Goal: Transaction & Acquisition: Purchase product/service

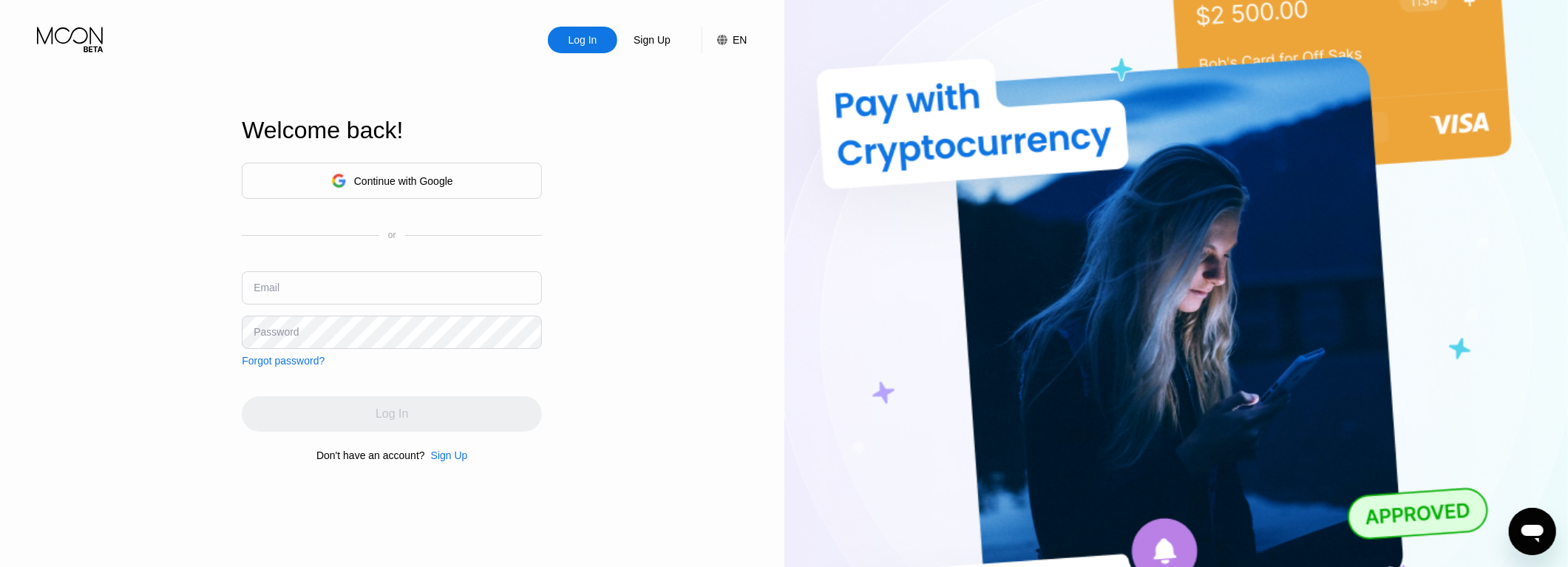
click at [347, 278] on input "text" at bounding box center [391, 288] width 300 height 33
click at [394, 296] on input "text" at bounding box center [391, 288] width 300 height 33
paste input "[EMAIL_ADDRESS][DOMAIN_NAME]"
type input "[EMAIL_ADDRESS][DOMAIN_NAME]"
click at [458, 390] on div "Continue with Google or Email heavyswag@onionmail.org Password Forgot password?…" at bounding box center [391, 312] width 300 height 300
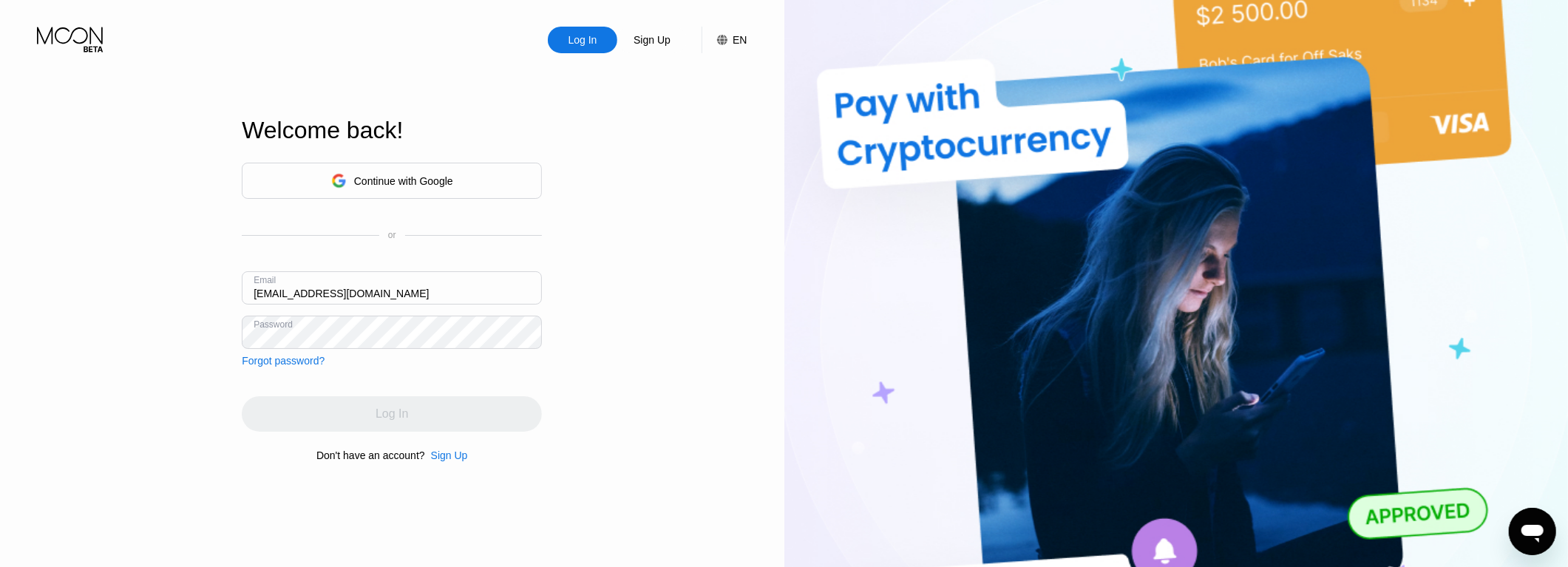
click at [388, 419] on div "Log In" at bounding box center [391, 414] width 300 height 35
click at [368, 413] on div "Log In" at bounding box center [391, 414] width 300 height 35
click at [400, 416] on div "Log In" at bounding box center [391, 414] width 300 height 35
drag, startPoint x: 400, startPoint y: 416, endPoint x: 392, endPoint y: 411, distance: 9.4
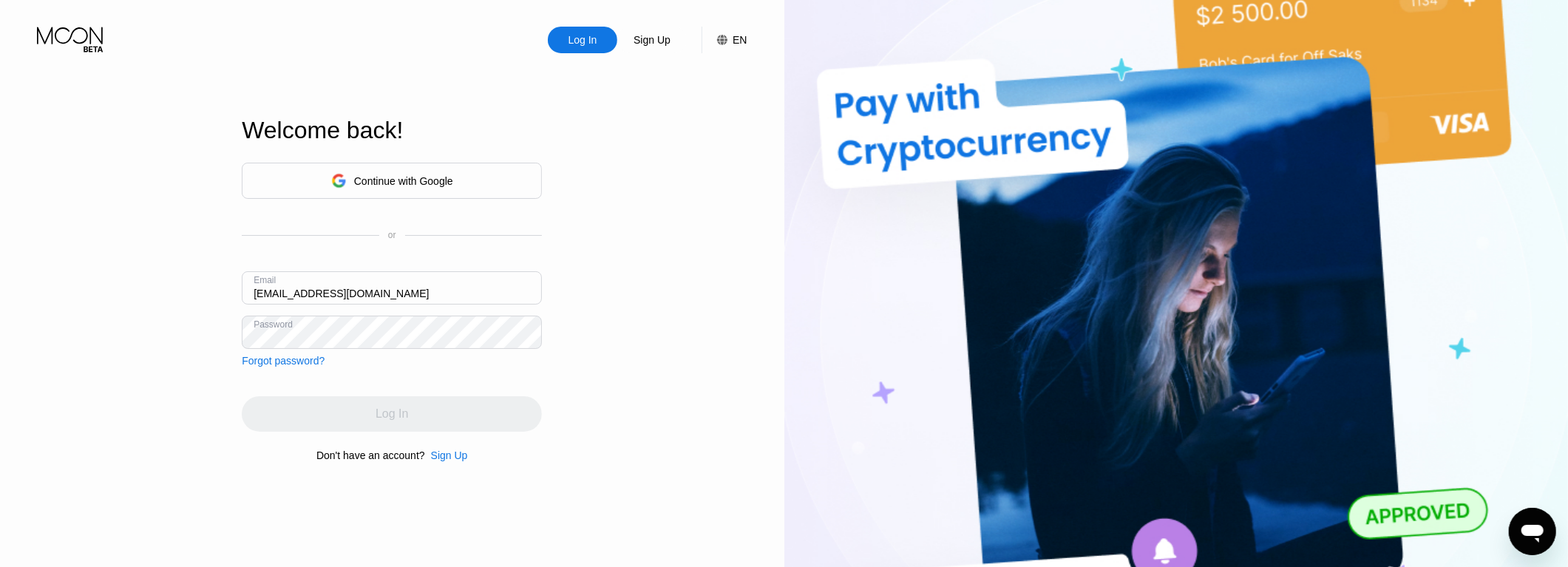
click at [400, 417] on div "Log In" at bounding box center [391, 414] width 300 height 35
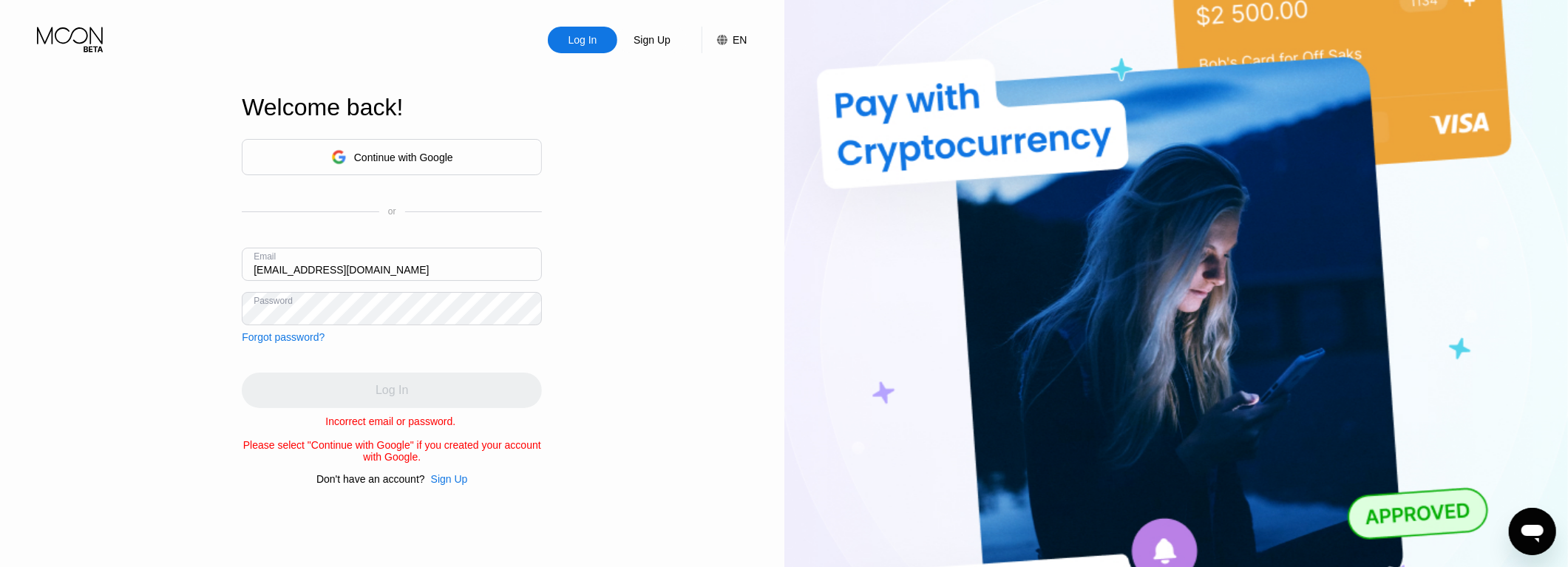
click at [352, 296] on div "Continue with Google or Email heavyswag@onionmail.org Password Forgot password?" at bounding box center [391, 241] width 300 height 204
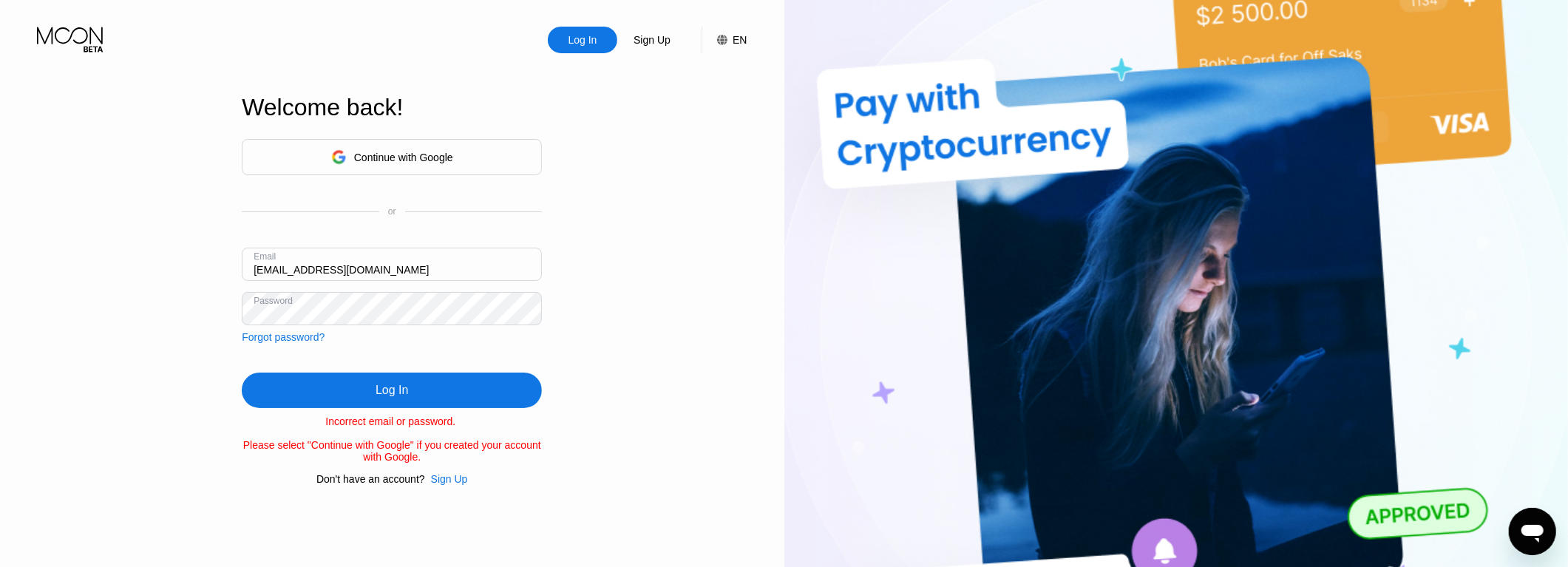
click at [409, 380] on div "Log In" at bounding box center [391, 390] width 300 height 35
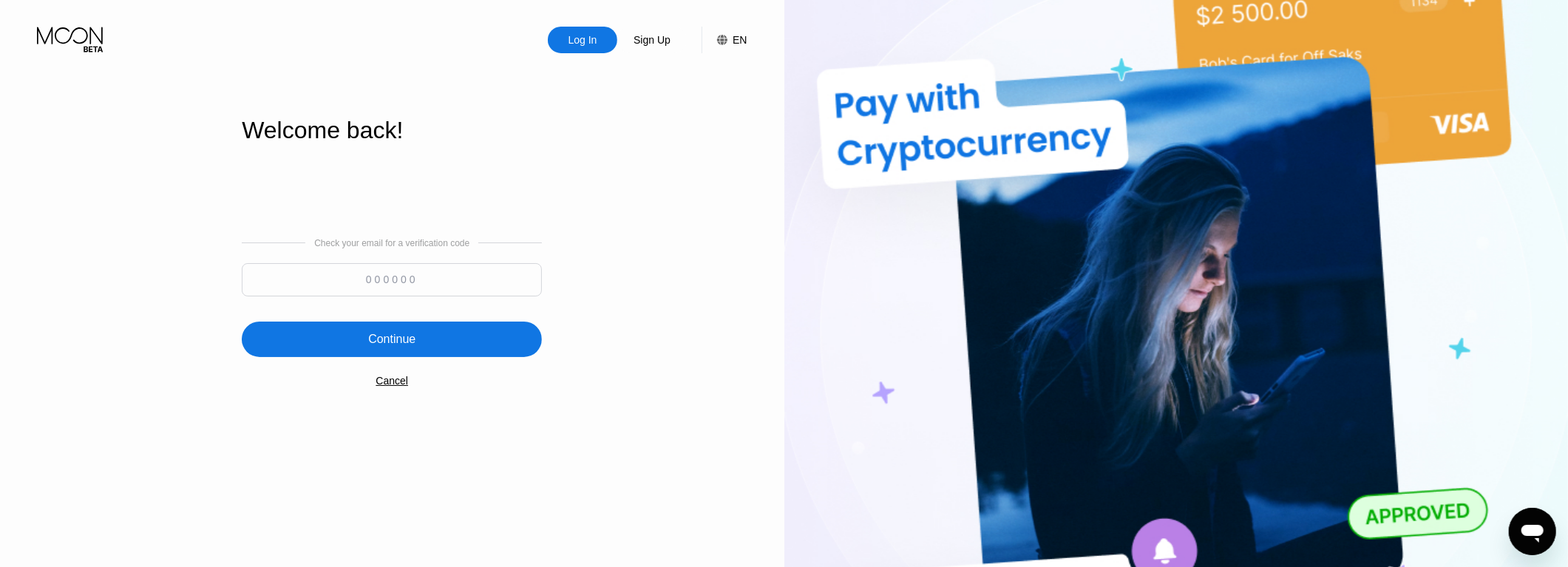
click at [403, 293] on input at bounding box center [391, 280] width 300 height 33
paste input "881206"
type input "881206"
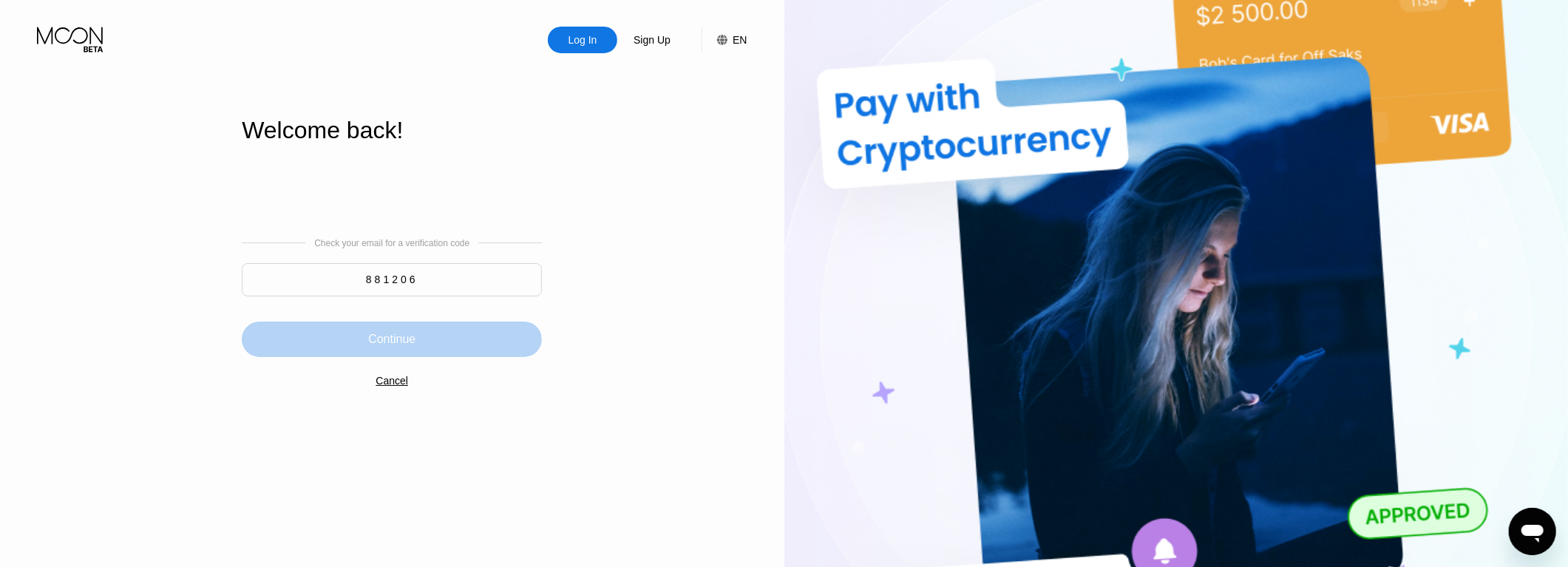
click at [404, 347] on div "Continue" at bounding box center [392, 339] width 47 height 15
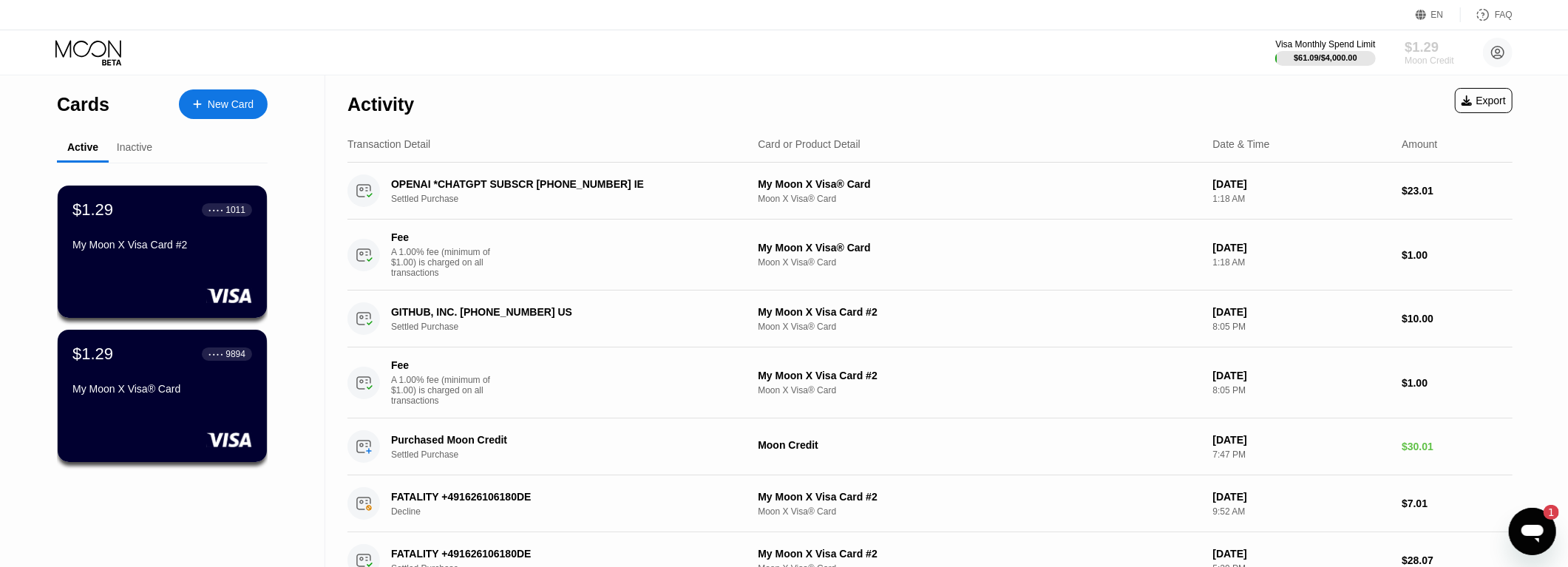
click at [1415, 54] on div "$1.29" at bounding box center [1429, 47] width 49 height 16
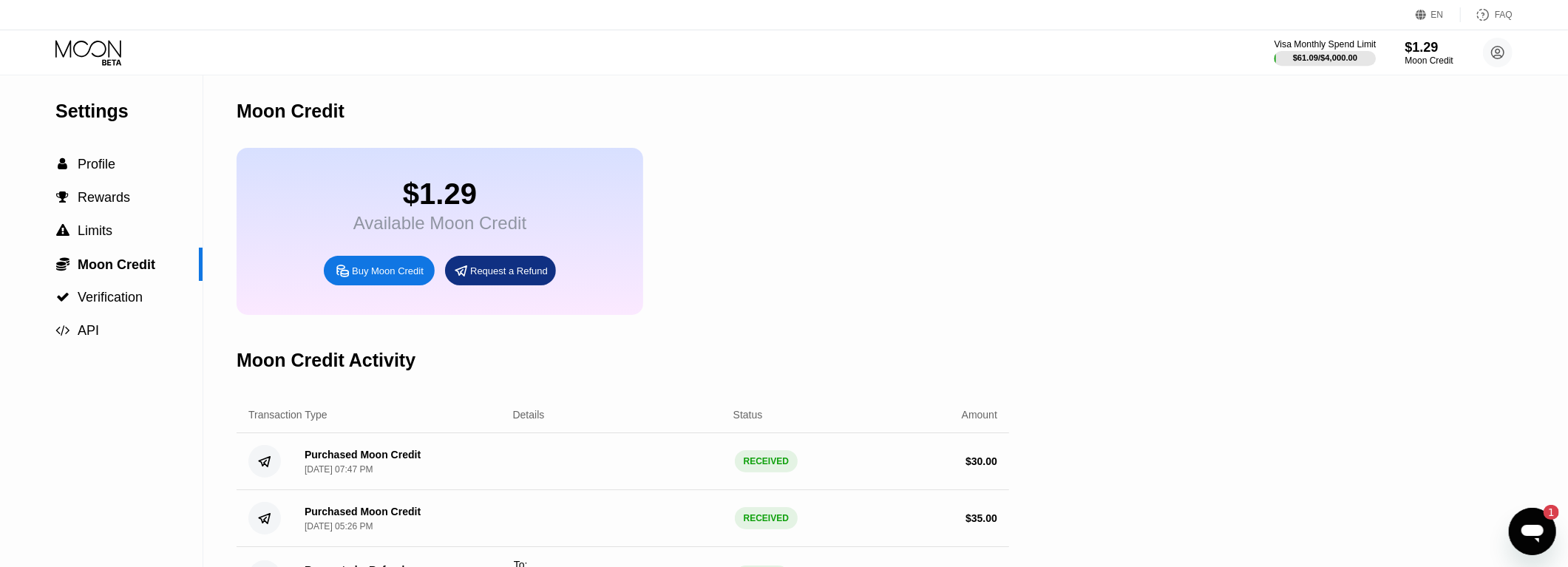
click at [1319, 40] on div "Visa Monthly Spend Limit" at bounding box center [1326, 44] width 102 height 10
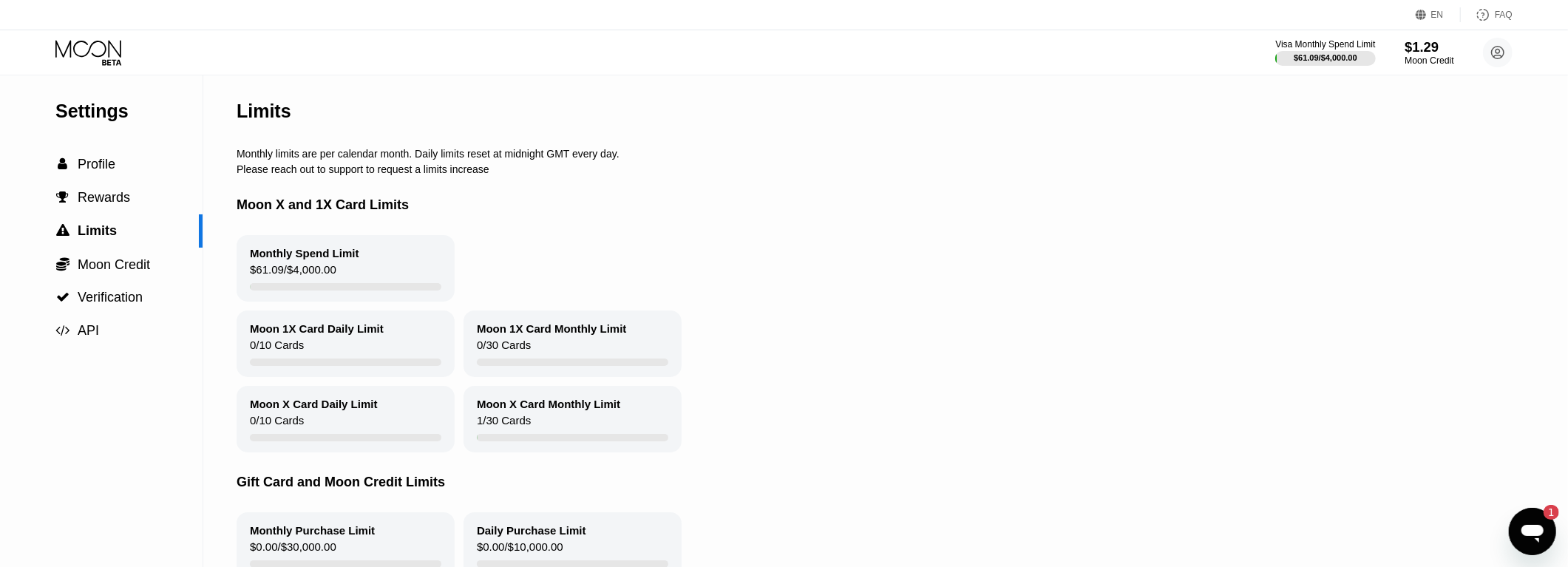
click at [1412, 58] on div "Moon Credit" at bounding box center [1429, 60] width 49 height 10
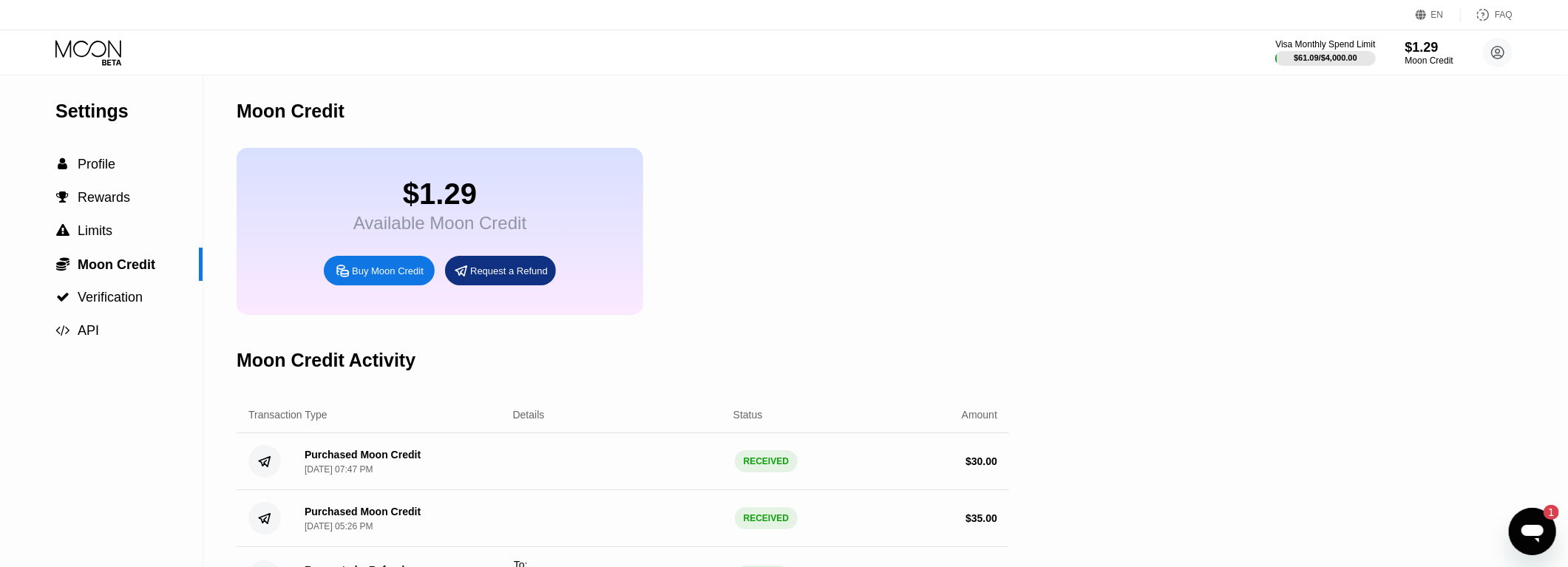
click at [72, 42] on icon at bounding box center [90, 53] width 69 height 26
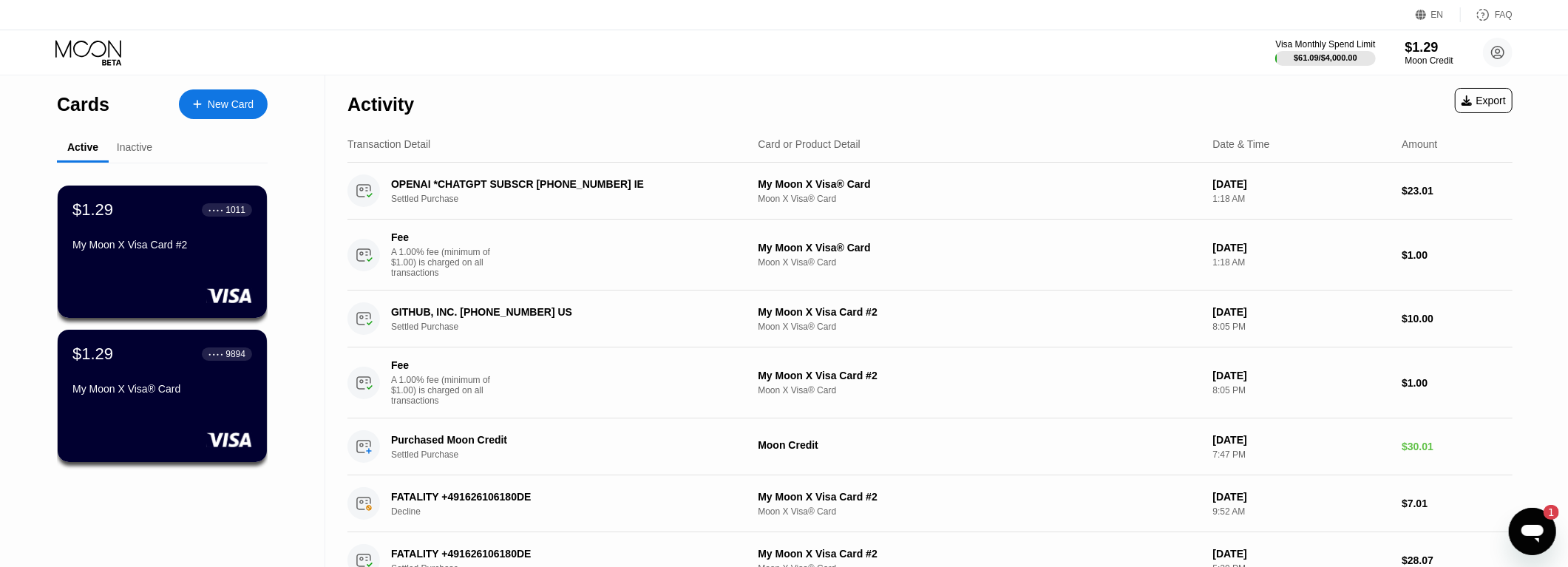
click at [1414, 52] on div "$1.29" at bounding box center [1429, 48] width 48 height 16
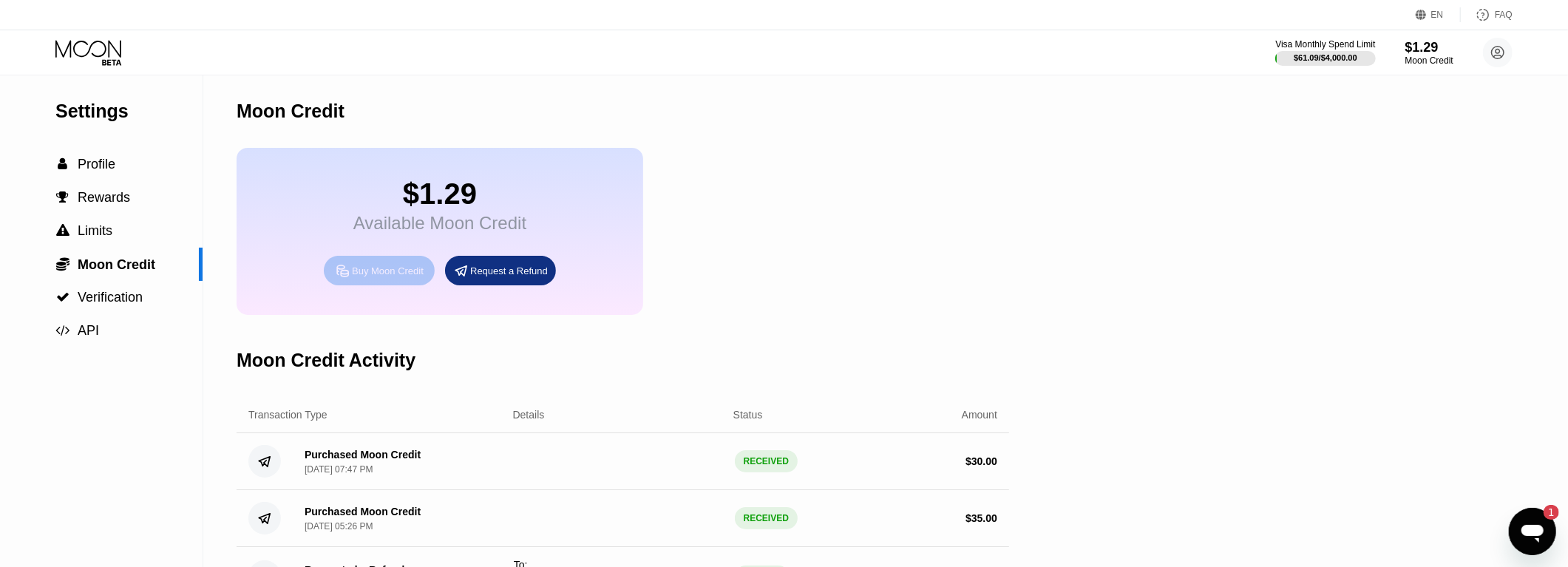
click at [406, 278] on div "Buy Moon Credit" at bounding box center [387, 271] width 71 height 13
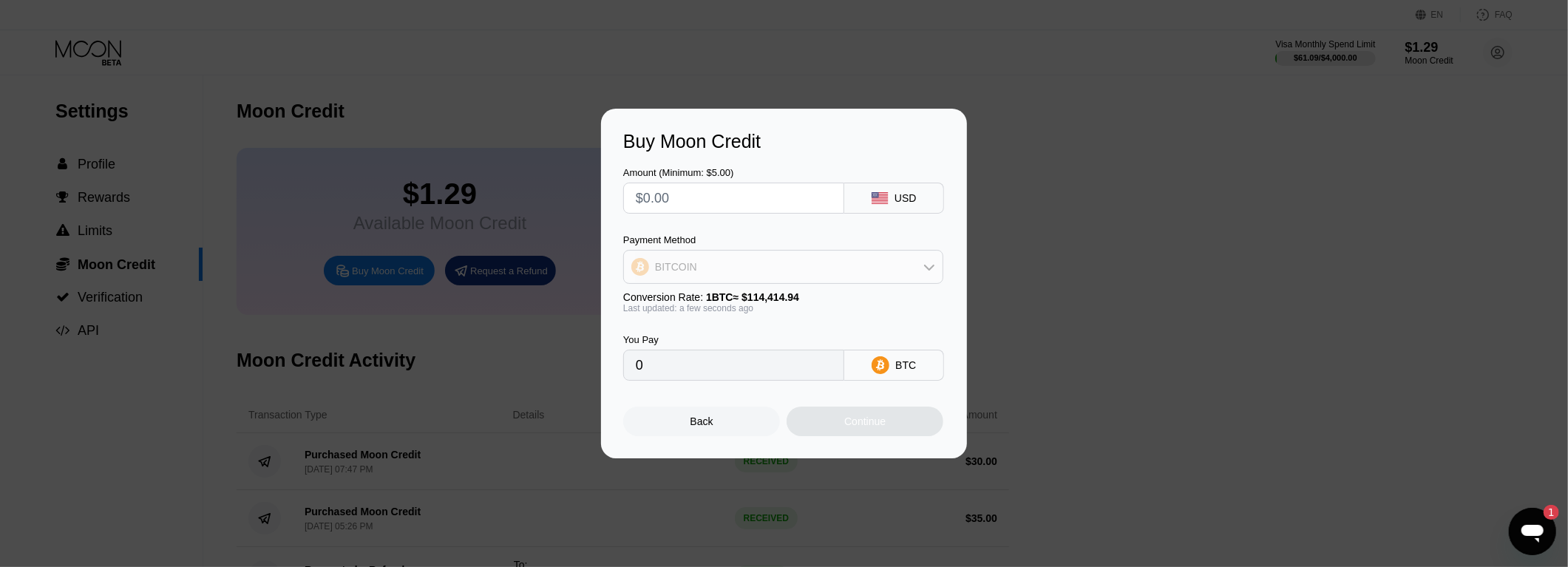
click at [741, 268] on div "BITCOIN" at bounding box center [783, 267] width 318 height 30
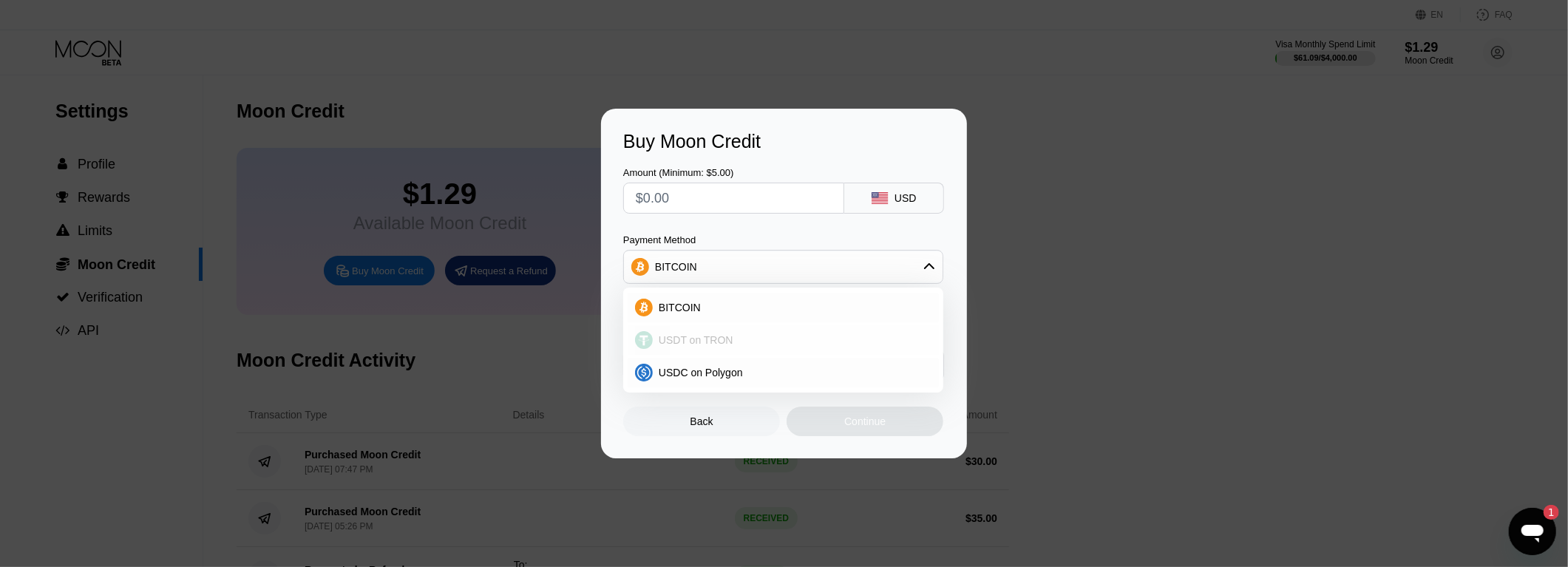
click at [719, 340] on span "USDT on TRON" at bounding box center [695, 340] width 74 height 12
type input "0.00"
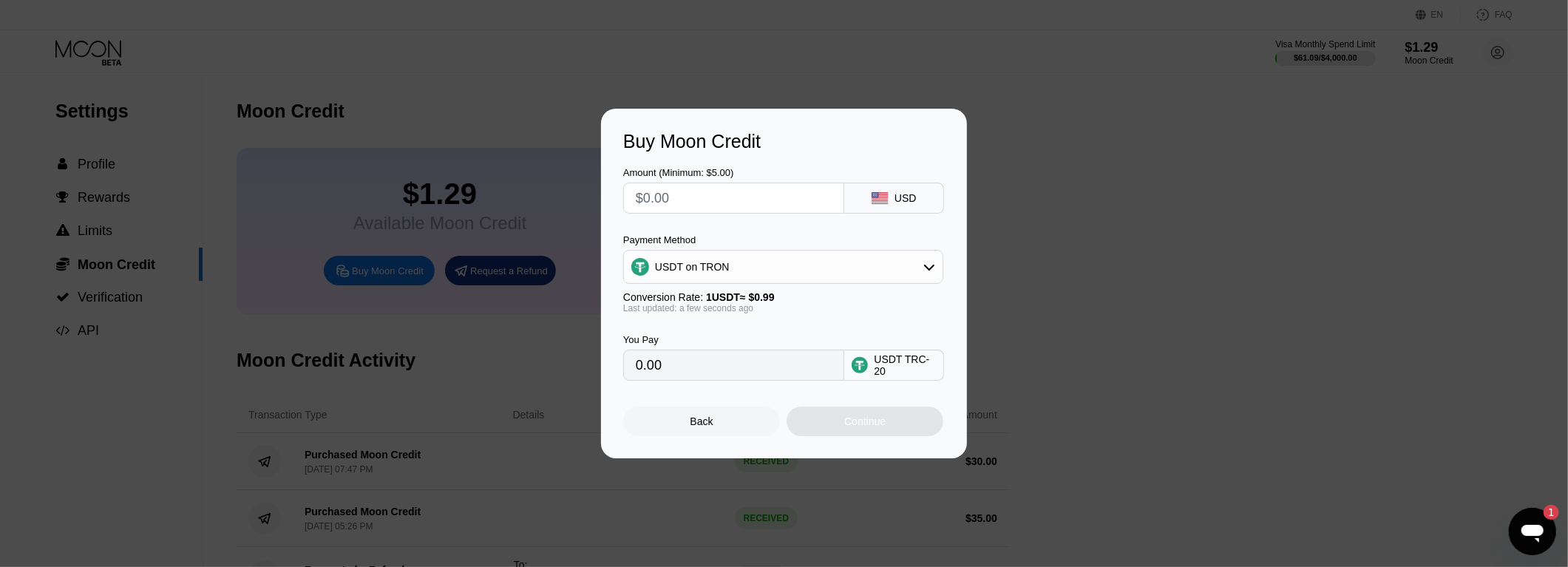
click at [700, 201] on input "text" at bounding box center [734, 198] width 196 height 30
type input "$10"
type input "10.10"
type input "$10"
click at [853, 435] on div "Continue" at bounding box center [865, 422] width 157 height 30
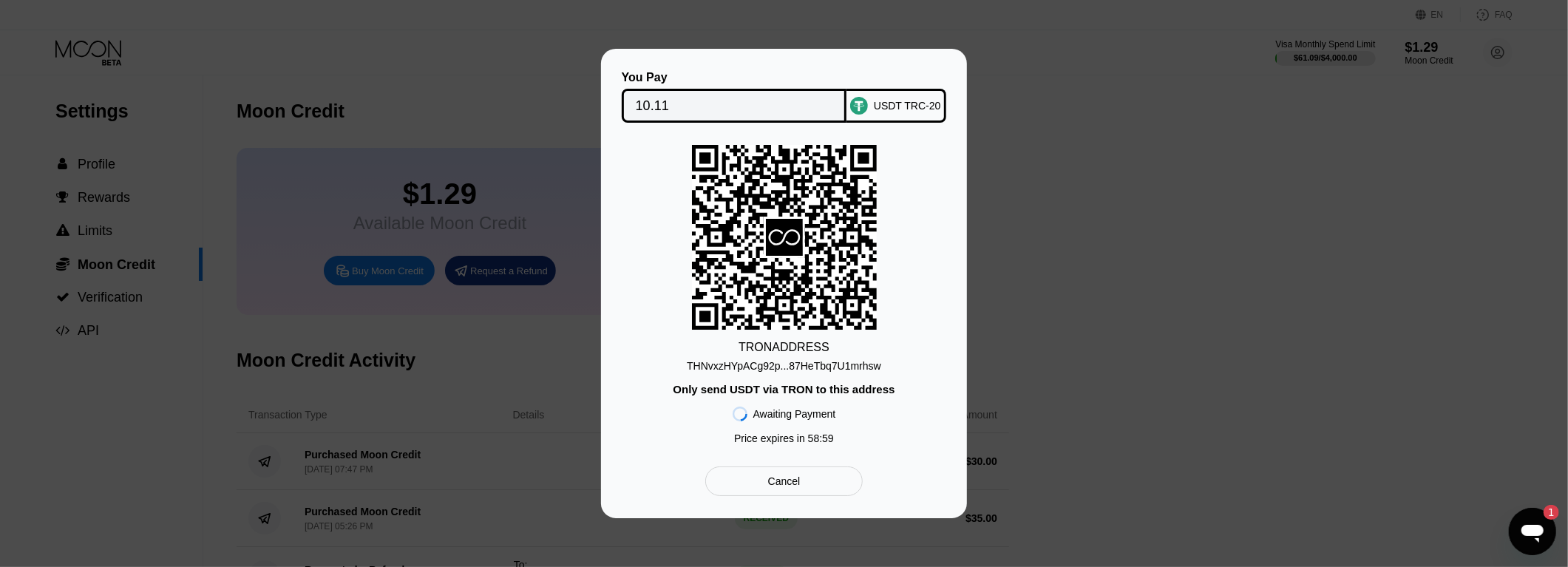
click at [822, 367] on div "THNvxzHYpACg92p...87HeTbq7U1mrhsw" at bounding box center [784, 365] width 194 height 12
click at [921, 158] on div "TRON ADDRESS THNvxzHYpACg92p...87HeTbq7U1mrhsw Only send USDT via TRON to this …" at bounding box center [784, 298] width 321 height 307
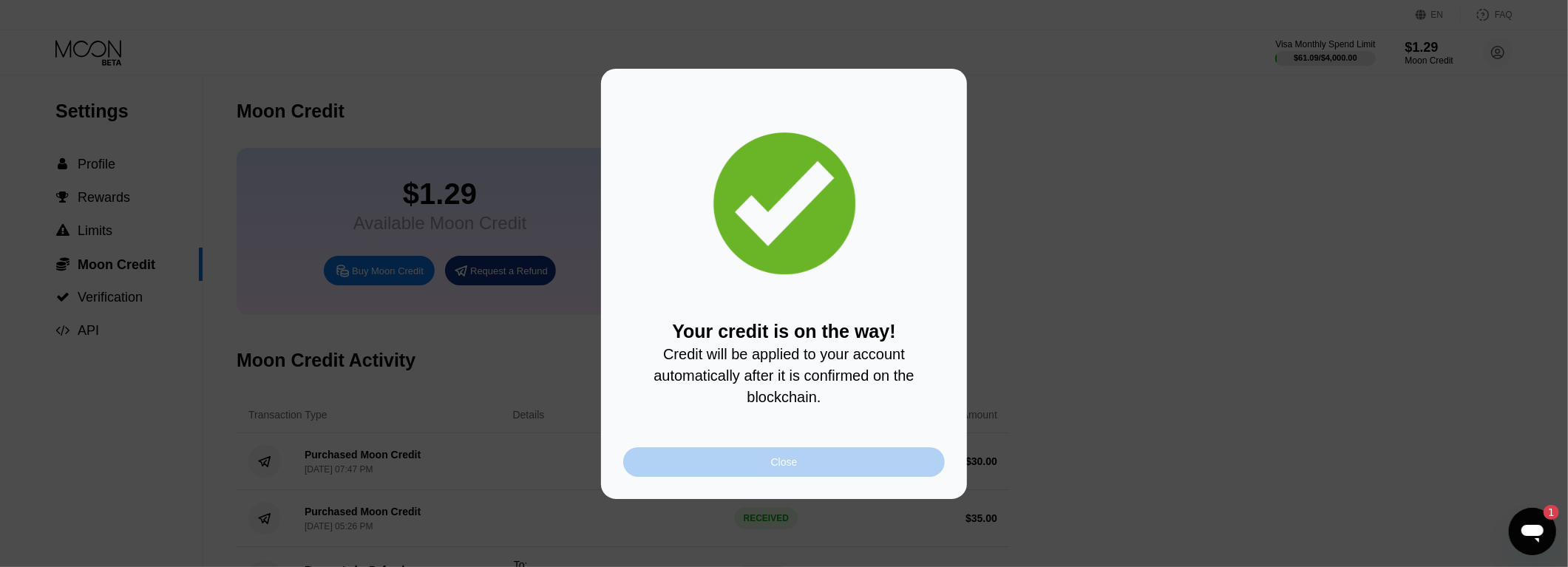
click at [879, 471] on div "Close" at bounding box center [784, 463] width 321 height 30
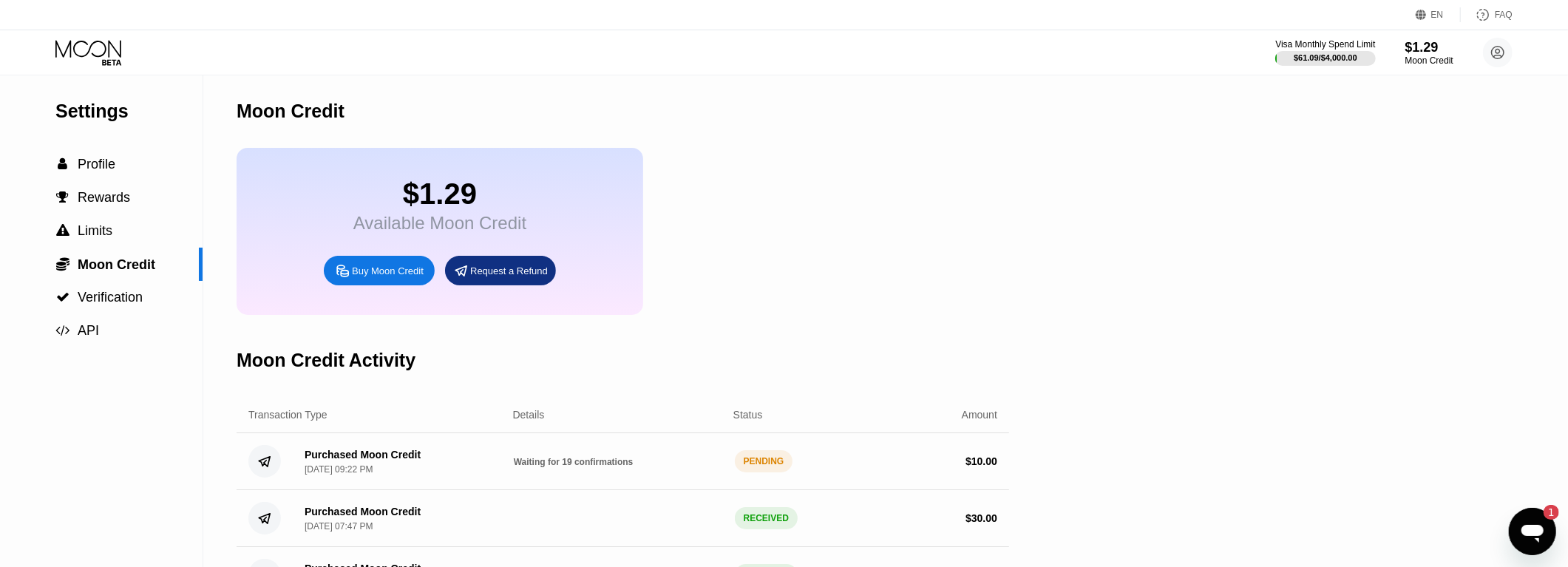
click at [832, 376] on div "Moon Credit Activity" at bounding box center [623, 360] width 773 height 73
click at [81, 49] on icon at bounding box center [90, 53] width 69 height 26
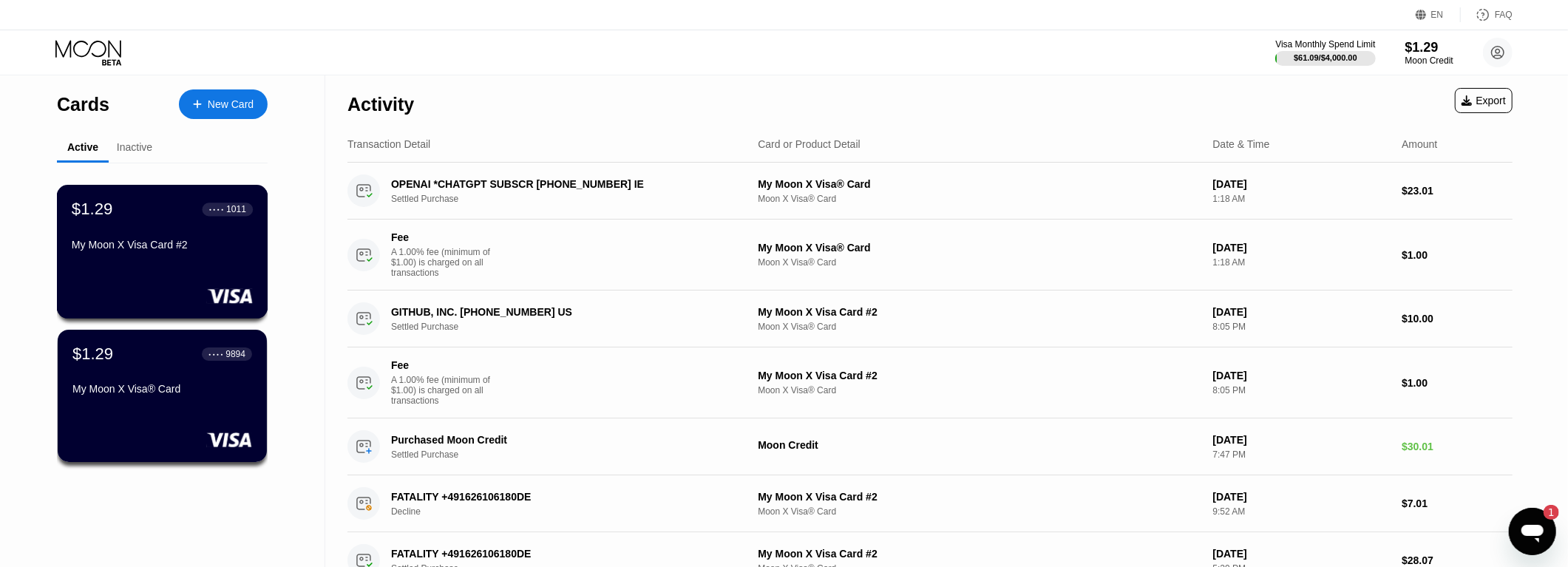
click at [149, 275] on div "$1.29 ● ● ● ● 1011 My Moon X Visa Card #2" at bounding box center [163, 252] width 212 height 134
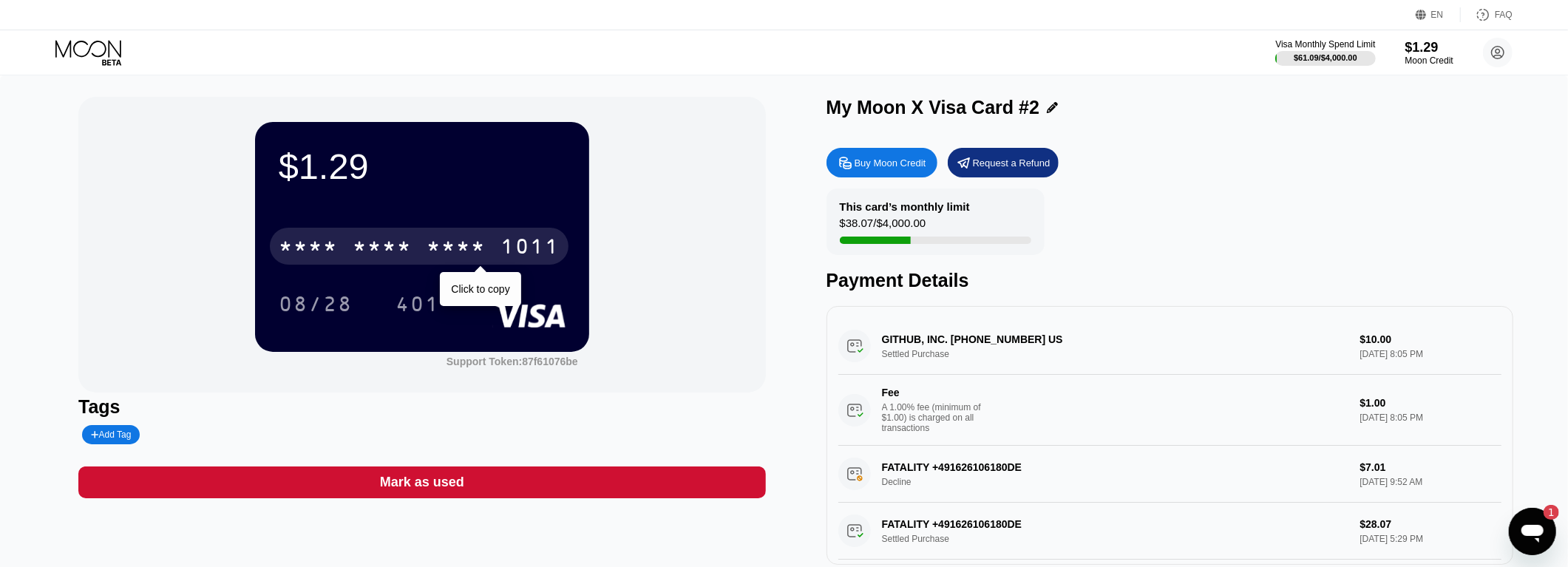
click at [441, 238] on div "* * * * * * * * * * * * 1011" at bounding box center [419, 245] width 299 height 37
